Goal: Information Seeking & Learning: Learn about a topic

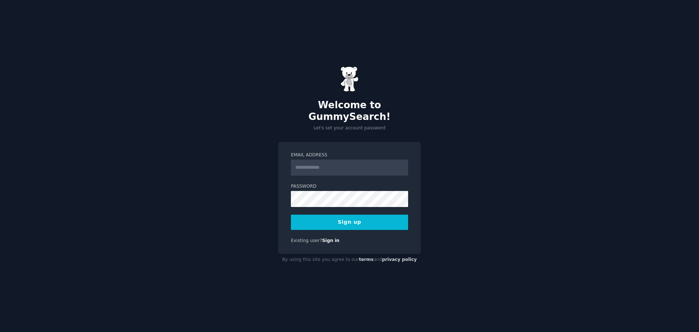
click at [314, 160] on input "Email Address" at bounding box center [349, 168] width 117 height 16
type input "**********"
click at [353, 216] on button "Sign up" at bounding box center [349, 222] width 117 height 15
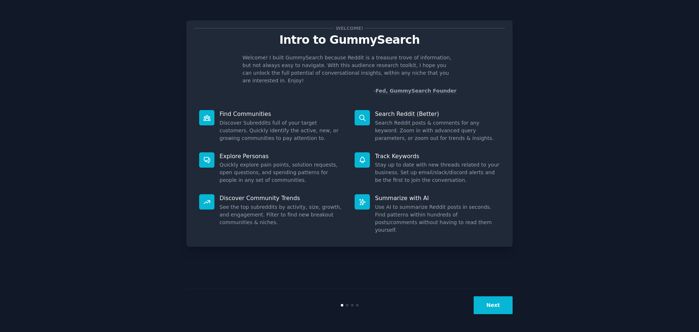
click at [498, 303] on button "Next" at bounding box center [493, 305] width 39 height 18
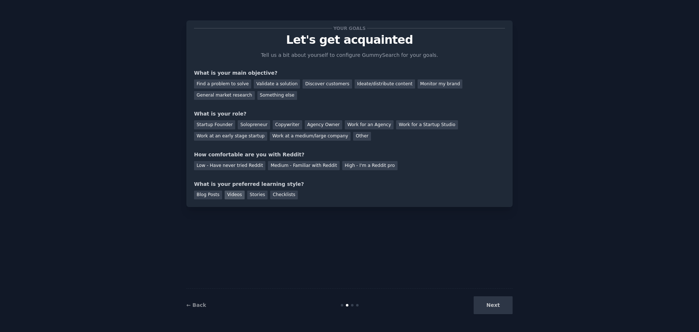
click at [237, 195] on div "Videos" at bounding box center [235, 195] width 20 height 9
click at [280, 167] on div "Medium - Familiar with Reddit" at bounding box center [303, 165] width 71 height 9
click at [219, 126] on div "Startup Founder" at bounding box center [214, 124] width 41 height 9
click at [332, 84] on div "Discover customers" at bounding box center [327, 83] width 49 height 9
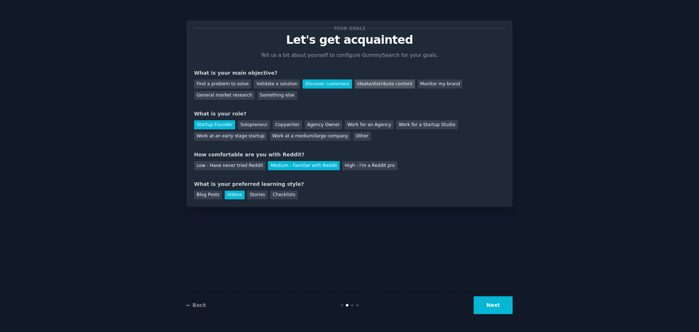
click at [355, 86] on div "Ideate/distribute content" at bounding box center [385, 83] width 60 height 9
click at [501, 301] on button "Next" at bounding box center [493, 305] width 39 height 18
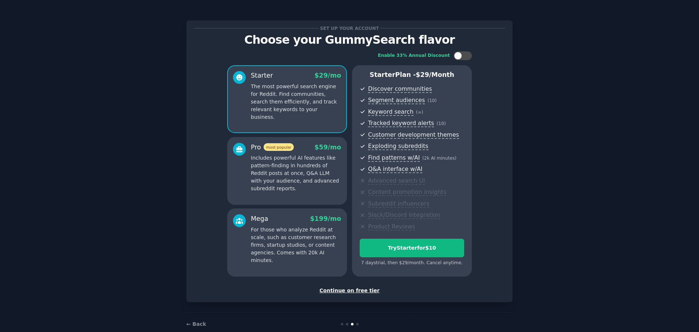
click at [360, 291] on div "Continue on free tier" at bounding box center [349, 291] width 311 height 8
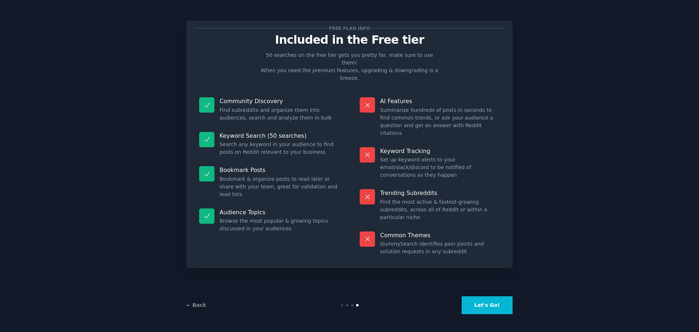
click at [489, 307] on button "Let's Go!" at bounding box center [487, 305] width 51 height 18
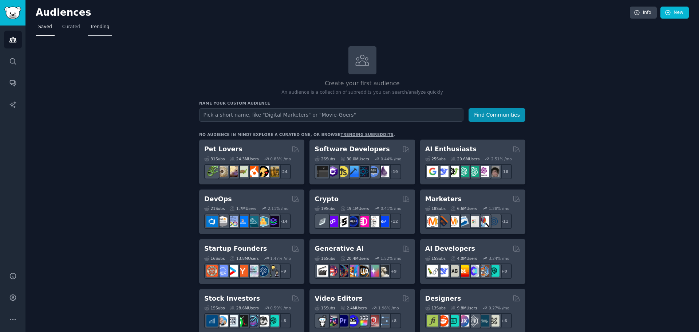
click at [88, 30] on link "Trending" at bounding box center [100, 28] width 24 height 15
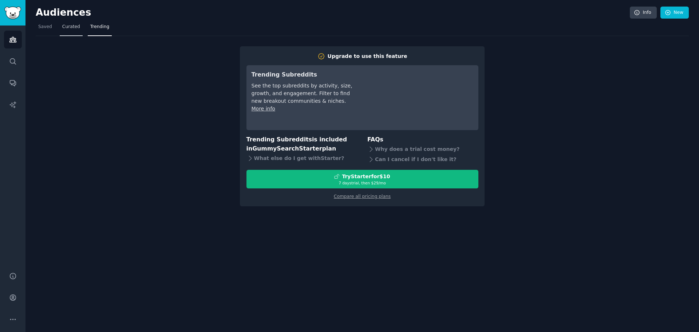
click at [65, 29] on span "Curated" at bounding box center [71, 27] width 18 height 7
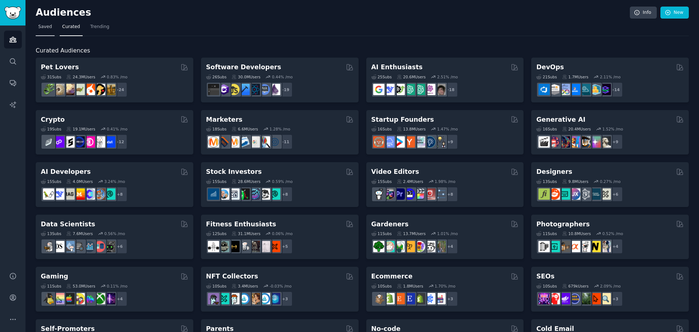
click at [49, 25] on span "Saved" at bounding box center [45, 27] width 14 height 7
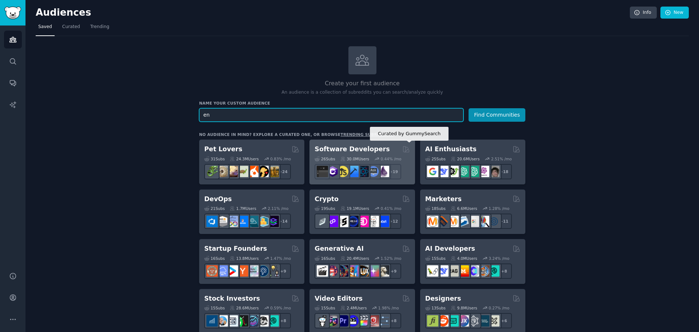
type input "e"
type input "language learning"
click at [469, 108] on button "Find Communities" at bounding box center [497, 114] width 57 height 13
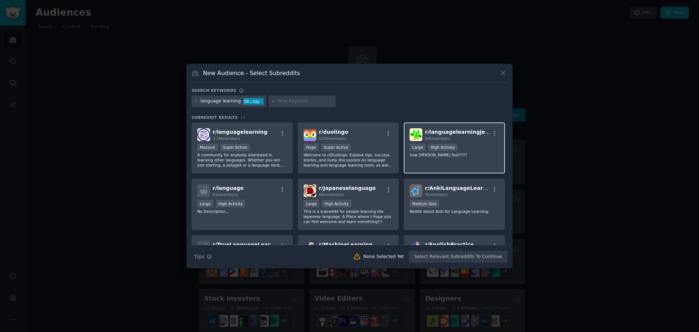
click at [461, 153] on p "how [PERSON_NAME] fast????" at bounding box center [455, 154] width 90 height 5
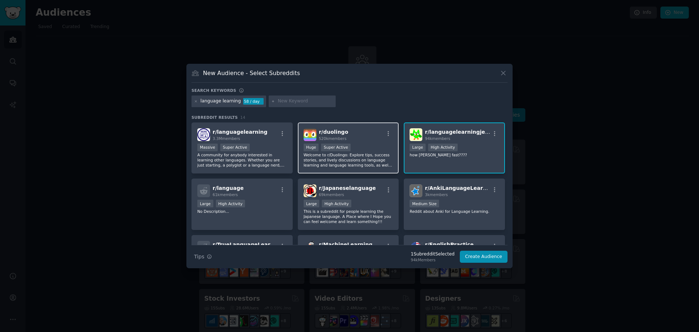
click at [365, 154] on p "Welcome to r/Duolingo: Explore tips, success stories, and lively discussions on…" at bounding box center [349, 159] width 90 height 15
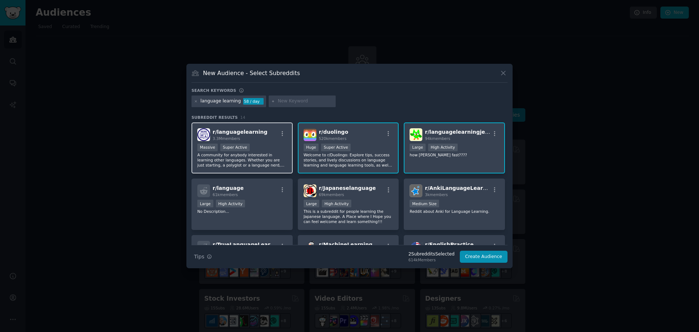
click at [280, 149] on div "Massive Super Active" at bounding box center [242, 148] width 90 height 9
click at [363, 132] on div "r/ duolingo 520k members" at bounding box center [349, 134] width 90 height 13
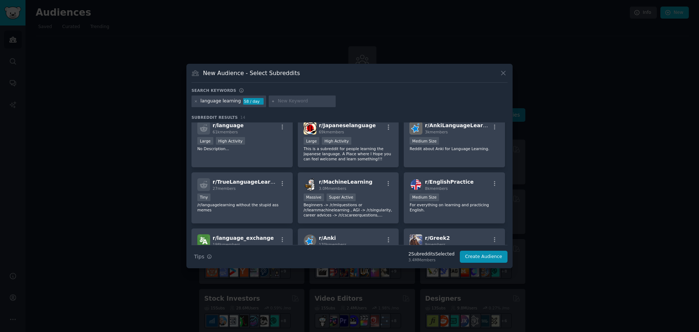
scroll to position [73, 0]
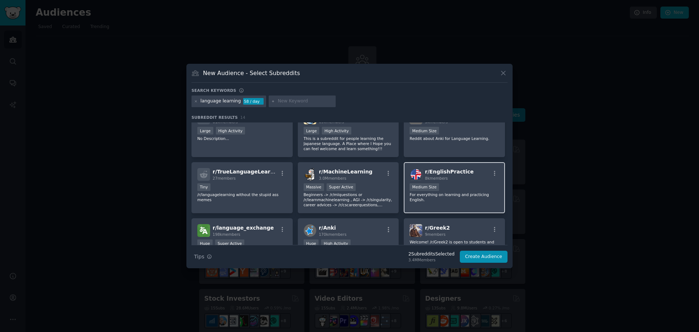
click at [452, 185] on div "Medium Size" at bounding box center [455, 187] width 90 height 9
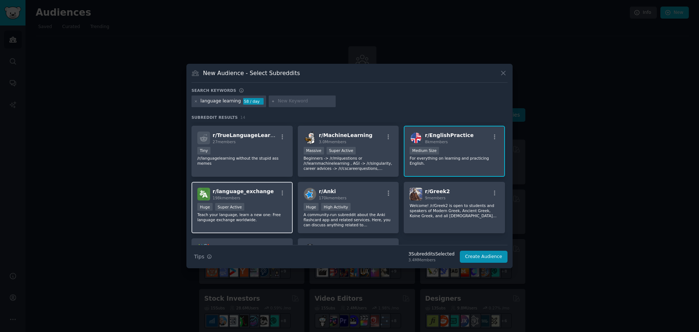
click at [264, 196] on div "r/ language_exchange 198k members" at bounding box center [242, 194] width 90 height 13
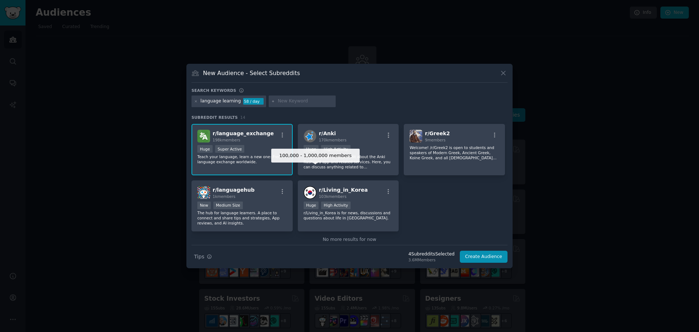
scroll to position [179, 0]
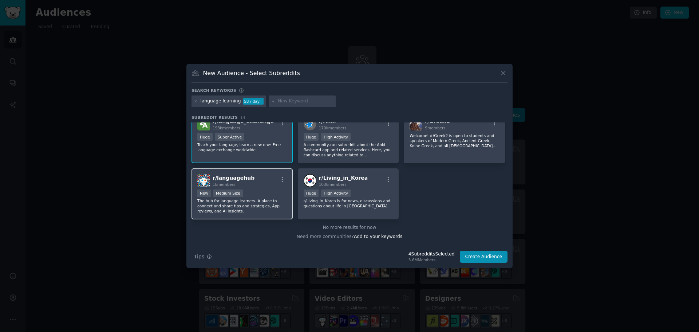
click at [260, 182] on div "r/ languagehub 1k members" at bounding box center [242, 180] width 90 height 13
click at [488, 261] on button "Create Audience" at bounding box center [484, 257] width 48 height 12
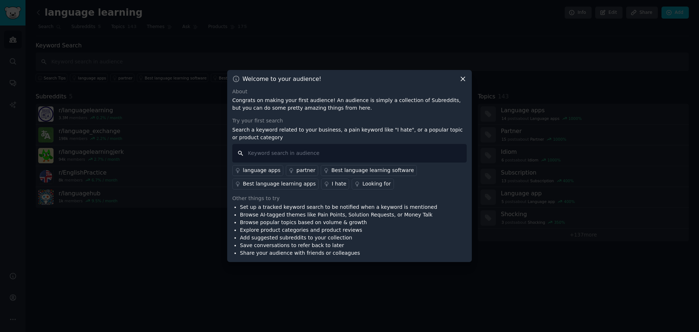
click at [348, 153] on input "text" at bounding box center [349, 153] width 235 height 19
type input "accent"
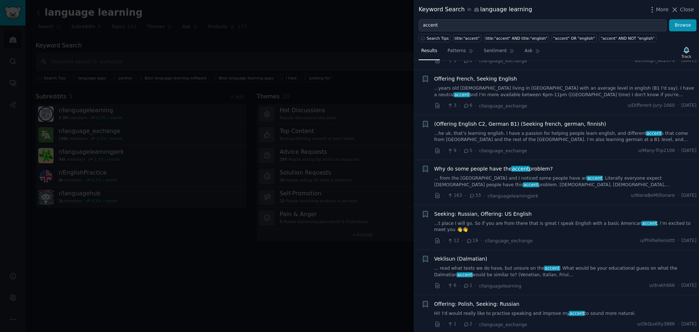
scroll to position [546, 0]
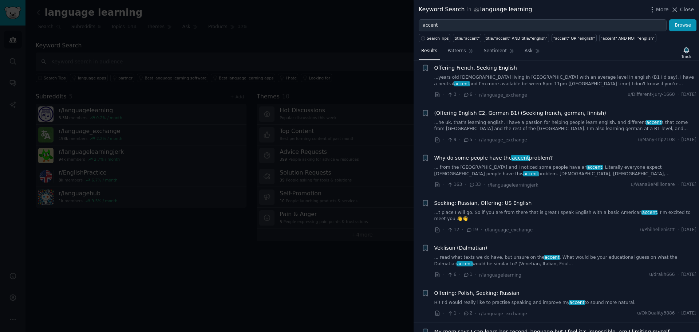
drag, startPoint x: 678, startPoint y: 8, endPoint x: 671, endPoint y: 15, distance: 9.3
click at [678, 8] on icon at bounding box center [675, 10] width 8 height 8
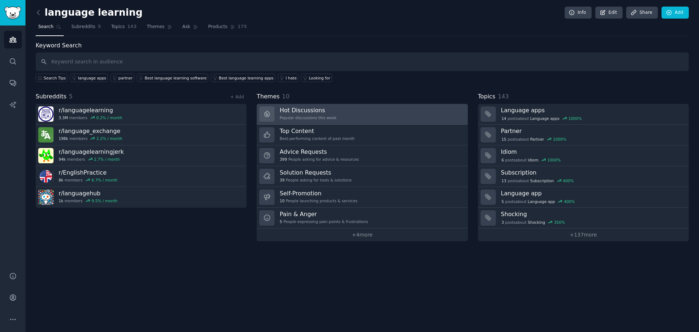
click at [425, 110] on link "Hot Discussions Popular discussions this week" at bounding box center [362, 114] width 211 height 21
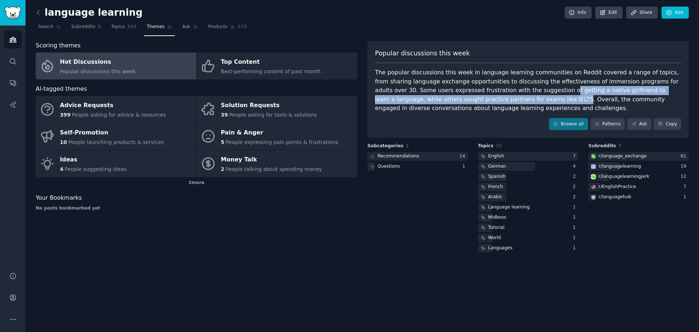
drag, startPoint x: 485, startPoint y: 89, endPoint x: 446, endPoint y: 99, distance: 40.1
click at [446, 99] on div "The popular discussions this week in language learning communities on Reddit co…" at bounding box center [528, 90] width 306 height 45
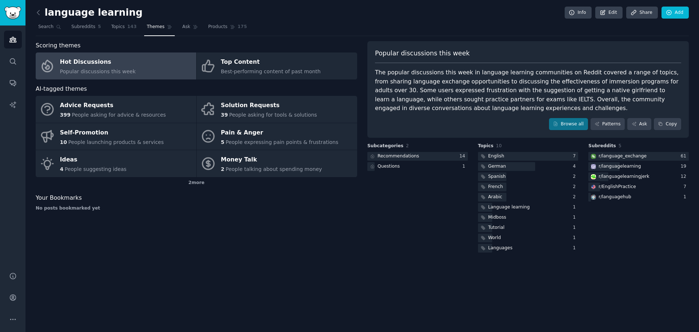
click at [475, 92] on div "The popular discussions this week in language learning communities on Reddit co…" at bounding box center [528, 90] width 306 height 45
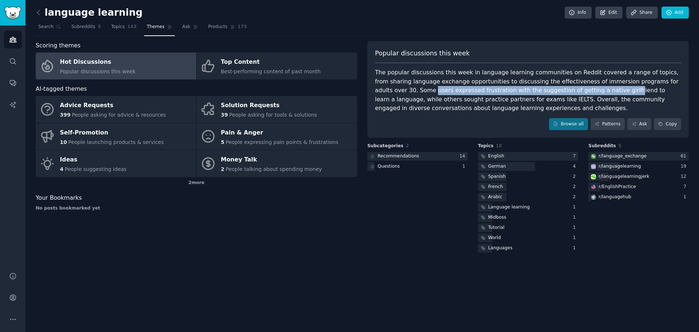
drag, startPoint x: 664, startPoint y: 83, endPoint x: 541, endPoint y: 92, distance: 124.2
click at [541, 92] on div "The popular discussions this week in language learning communities on Reddit co…" at bounding box center [528, 90] width 306 height 45
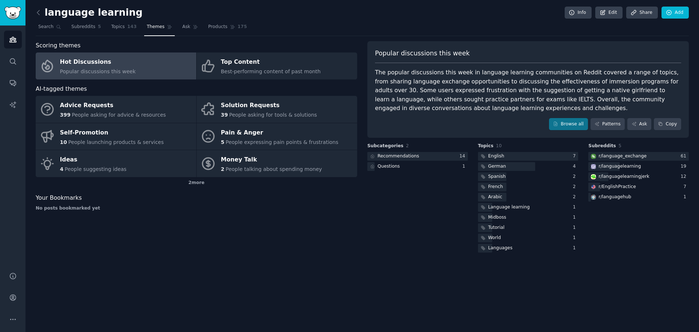
click at [507, 85] on div "The popular discussions this week in language learning communities on Reddit co…" at bounding box center [528, 90] width 306 height 45
drag, startPoint x: 490, startPoint y: 90, endPoint x: 601, endPoint y: 91, distance: 111.1
click at [601, 91] on div "The popular discussions this week in language learning communities on Reddit co…" at bounding box center [528, 90] width 306 height 45
click at [636, 93] on div "The popular discussions this week in language learning communities on Reddit co…" at bounding box center [528, 90] width 306 height 45
drag, startPoint x: 657, startPoint y: 90, endPoint x: 447, endPoint y: 96, distance: 209.9
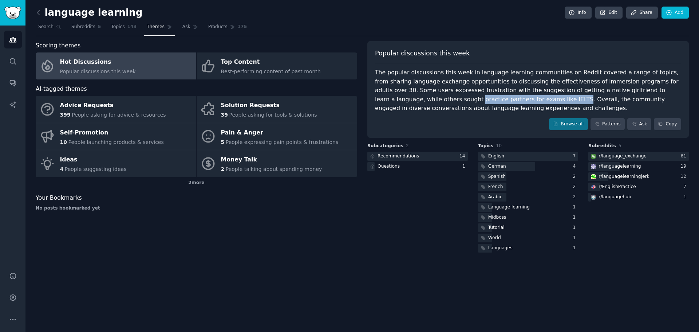
click at [447, 96] on div "The popular discussions this week in language learning communities on Reddit co…" at bounding box center [528, 90] width 306 height 45
click at [616, 128] on link "Patterns" at bounding box center [608, 124] width 34 height 12
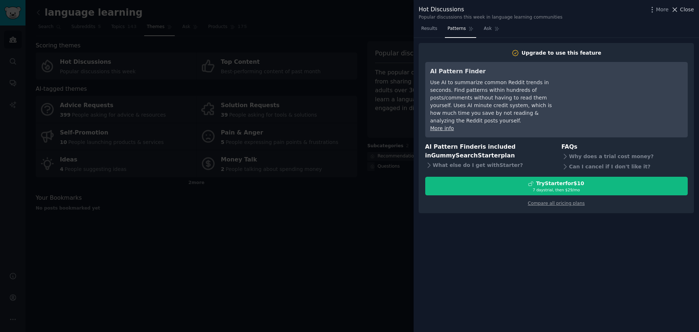
click at [678, 11] on icon at bounding box center [676, 10] width 4 height 4
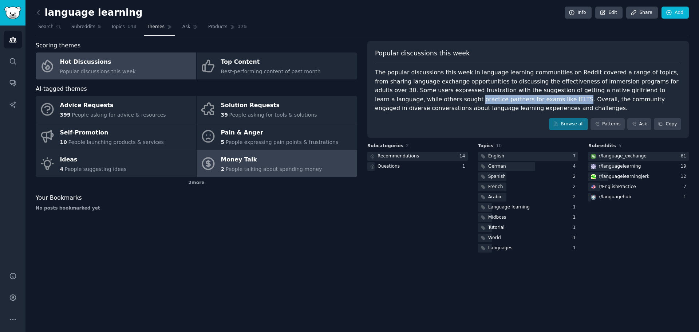
click at [311, 170] on link "Money Talk 2 People talking about spending money" at bounding box center [277, 163] width 161 height 27
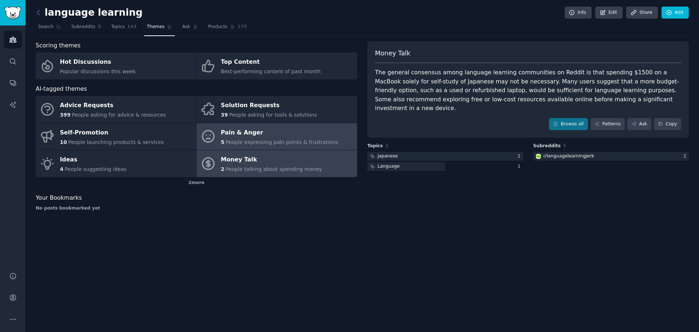
click at [314, 141] on span "People expressing pain points & frustrations" at bounding box center [282, 142] width 113 height 6
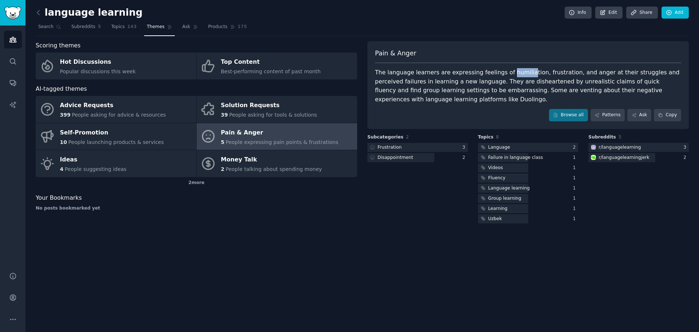
drag, startPoint x: 498, startPoint y: 71, endPoint x: 518, endPoint y: 74, distance: 19.5
click at [518, 74] on div "The language learners are expressing feelings of humiliation, frustration, and …" at bounding box center [528, 86] width 306 height 36
drag, startPoint x: 490, startPoint y: 82, endPoint x: 546, endPoint y: 85, distance: 55.4
click at [546, 85] on div "The language learners are expressing feelings of humiliation, frustration, and …" at bounding box center [528, 86] width 306 height 36
drag, startPoint x: 640, startPoint y: 81, endPoint x: 445, endPoint y: 90, distance: 195.1
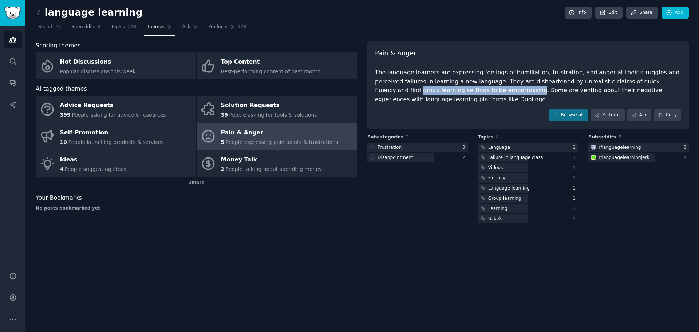
click at [445, 90] on div "The language learners are expressing feelings of humiliation, frustration, and …" at bounding box center [528, 86] width 306 height 36
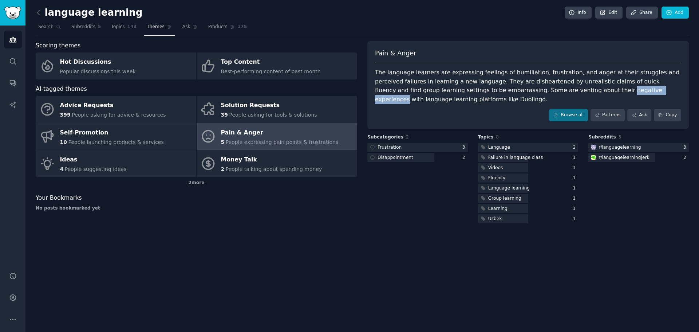
drag, startPoint x: 525, startPoint y: 91, endPoint x: 576, endPoint y: 89, distance: 51.4
click at [576, 89] on div "The language learners are expressing feelings of humiliation, frustration, and …" at bounding box center [528, 86] width 306 height 36
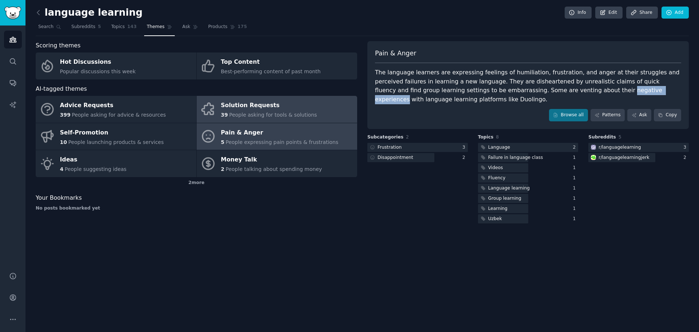
click at [306, 120] on link "Solution Requests 39 People asking for tools & solutions" at bounding box center [277, 109] width 161 height 27
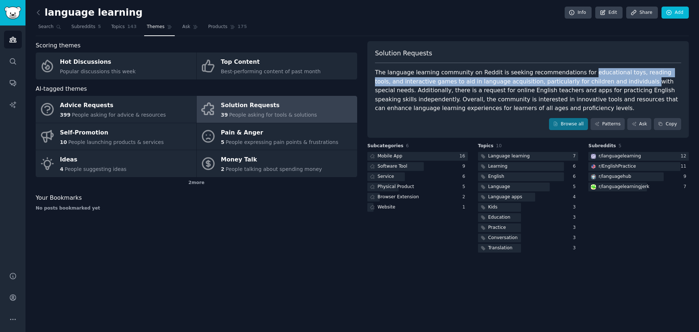
drag, startPoint x: 572, startPoint y: 73, endPoint x: 600, endPoint y: 78, distance: 28.5
click at [600, 78] on div "The language learning community on Reddit is seeking recommendations for educat…" at bounding box center [528, 90] width 306 height 45
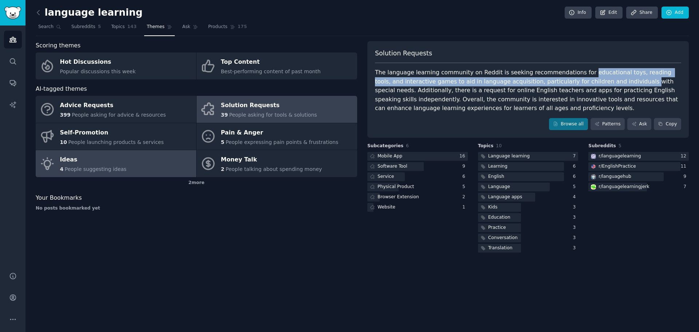
click at [172, 168] on link "Ideas 4 People suggesting ideas" at bounding box center [116, 163] width 161 height 27
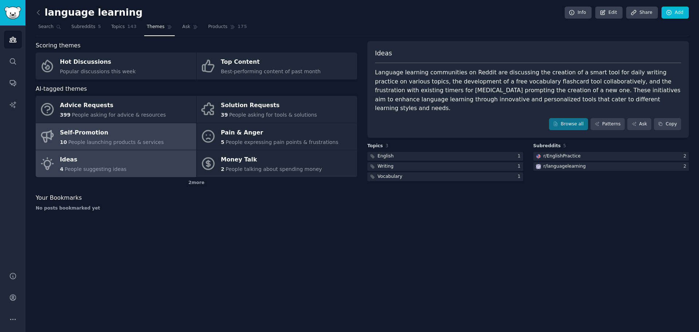
click at [159, 137] on link "Self-Promotion 10 People launching products & services" at bounding box center [116, 136] width 161 height 27
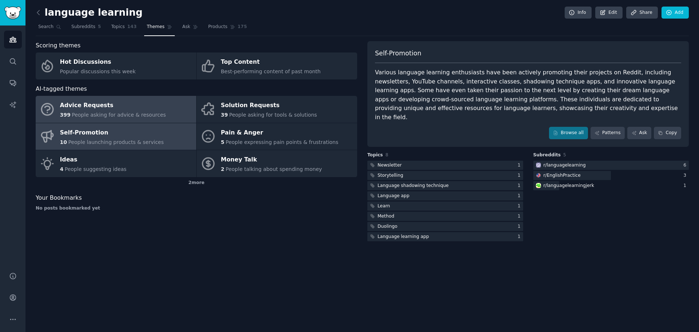
click at [129, 112] on span "People asking for advice & resources" at bounding box center [119, 115] width 94 height 6
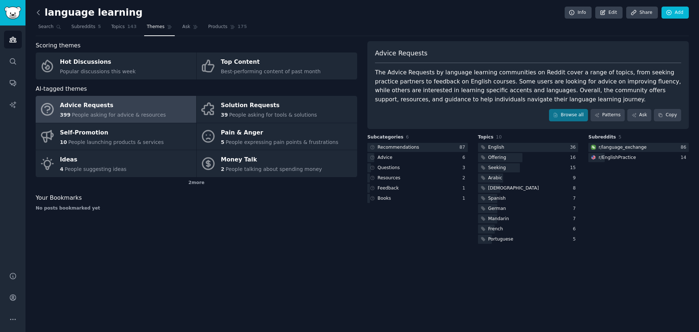
click at [39, 15] on icon at bounding box center [38, 12] width 2 height 4
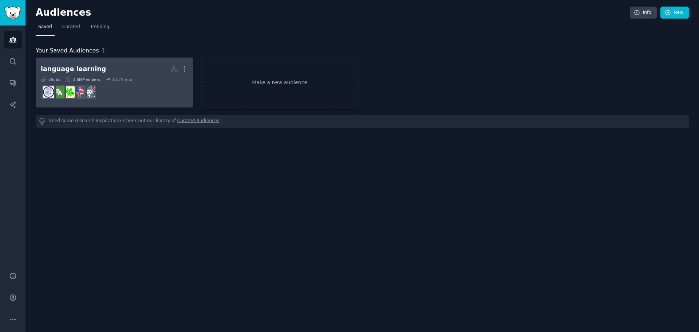
click at [131, 60] on link "language learning More 5 Sub s 3.6M Members 0.37 % /mo" at bounding box center [115, 83] width 158 height 50
